Goal: Information Seeking & Learning: Learn about a topic

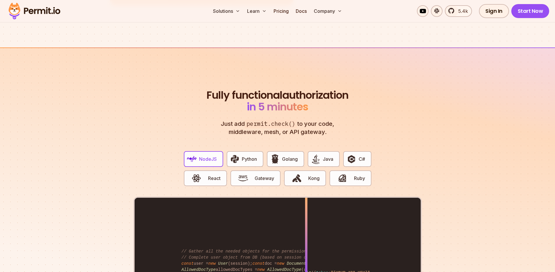
scroll to position [1073, 0]
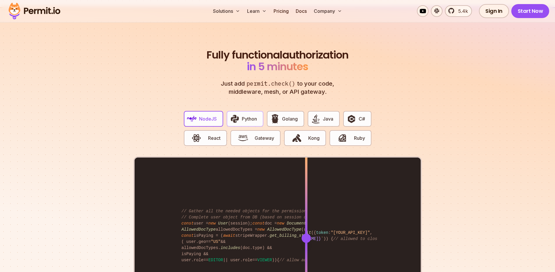
click at [247, 115] on span "Python" at bounding box center [249, 118] width 15 height 7
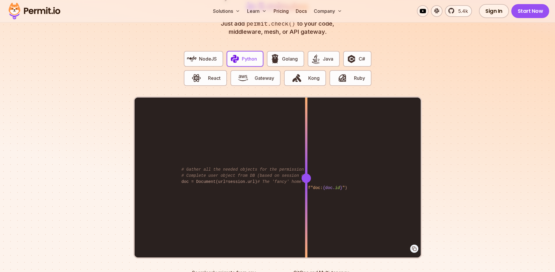
scroll to position [1128, 0]
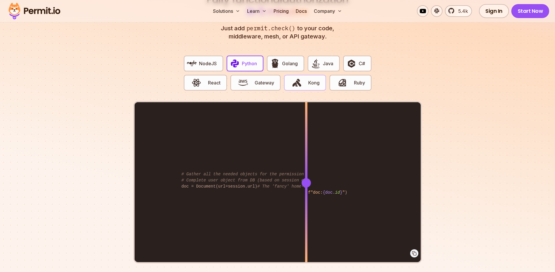
click at [304, 79] on span "button" at bounding box center [297, 83] width 20 height 10
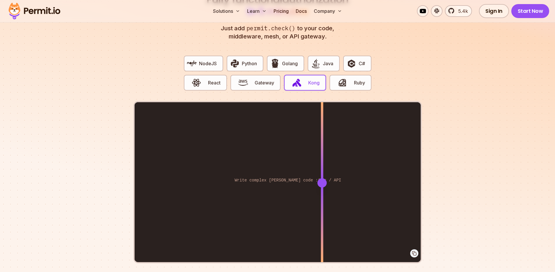
drag, startPoint x: 308, startPoint y: 178, endPoint x: 322, endPoint y: 178, distance: 13.7
click at [322, 178] on div at bounding box center [321, 182] width 9 height 9
click at [252, 60] on span "Python" at bounding box center [249, 63] width 15 height 7
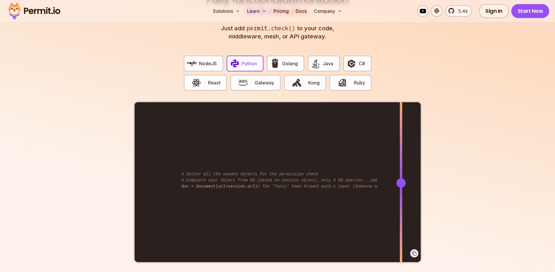
drag, startPoint x: 309, startPoint y: 175, endPoint x: 401, endPoint y: 173, distance: 91.4
click at [401, 178] on div at bounding box center [400, 182] width 9 height 9
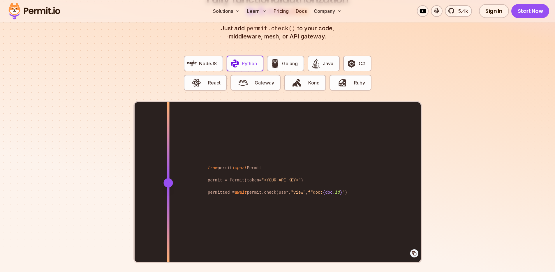
drag, startPoint x: 403, startPoint y: 175, endPoint x: 168, endPoint y: 194, distance: 236.3
click at [168, 194] on div at bounding box center [168, 182] width 2 height 161
click at [168, 194] on div at bounding box center [168, 223] width 2 height 80
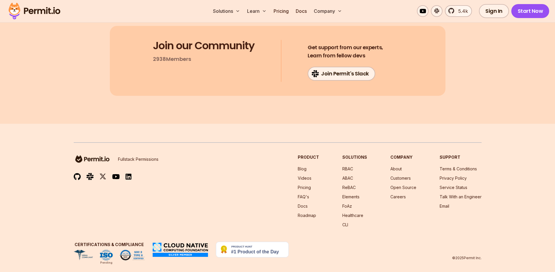
scroll to position [2822, 0]
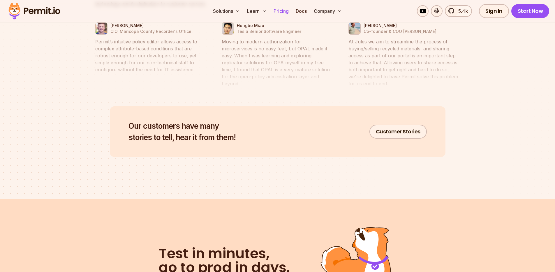
click at [284, 11] on link "Pricing" at bounding box center [281, 11] width 20 height 12
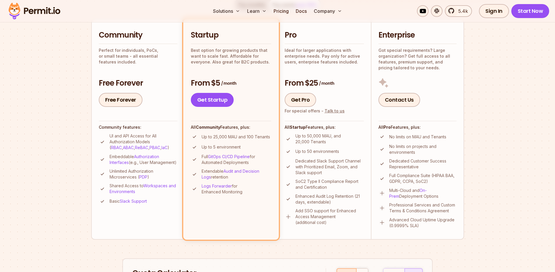
scroll to position [135, 0]
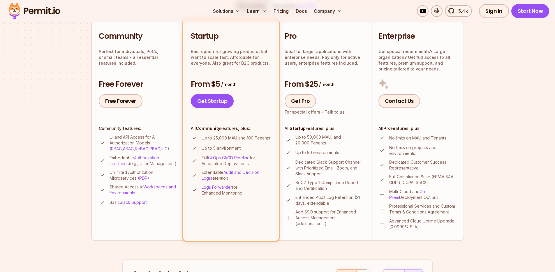
click at [143, 157] on link "Authorization Interfaces" at bounding box center [133, 160] width 49 height 11
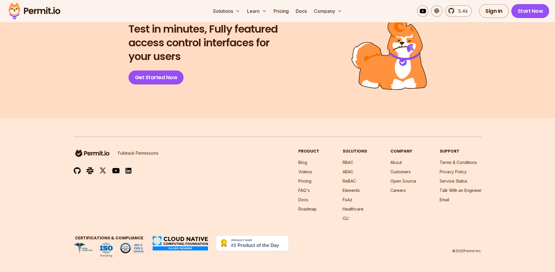
scroll to position [1318, 0]
click at [349, 181] on link "ReBAC" at bounding box center [348, 180] width 13 height 5
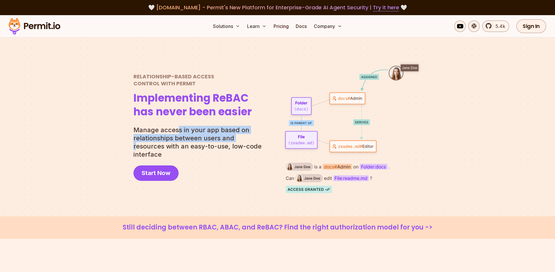
drag, startPoint x: 177, startPoint y: 132, endPoint x: 236, endPoint y: 145, distance: 60.5
click at [236, 145] on p "Manage access in your app based on relationships between users and resources wi…" at bounding box center [199, 142] width 133 height 33
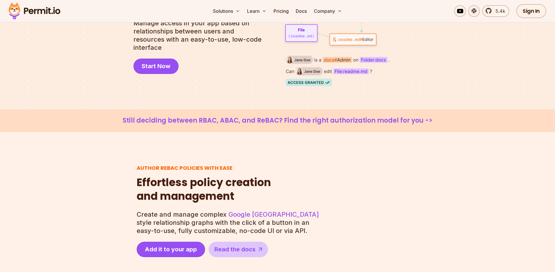
scroll to position [114, 0]
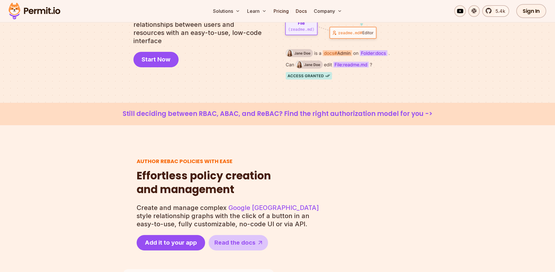
click at [308, 112] on link "Still deciding between RBAC, ABAC, and ReBAC? Find the right authorization mode…" at bounding box center [277, 114] width 527 height 8
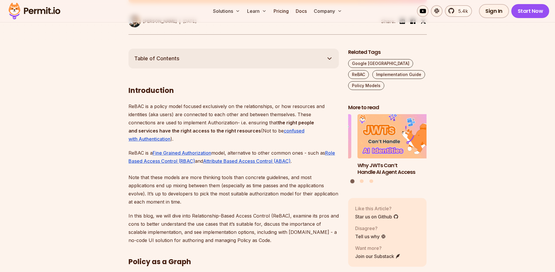
scroll to position [299, 0]
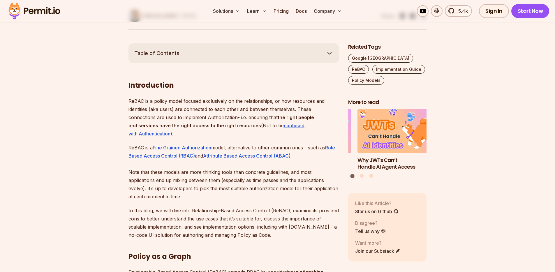
drag, startPoint x: 219, startPoint y: 125, endPoint x: 257, endPoint y: 123, distance: 38.7
click at [257, 123] on p "ReBAC is a policy model focused exclusively on the relationships, or how resour…" at bounding box center [233, 117] width 210 height 41
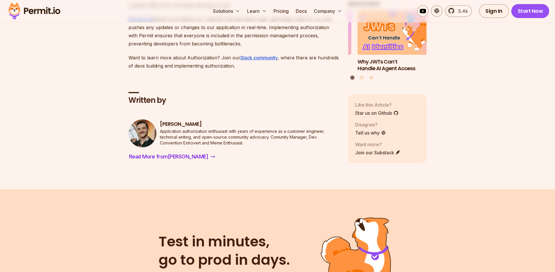
scroll to position [4512, 0]
